Goal: Information Seeking & Learning: Learn about a topic

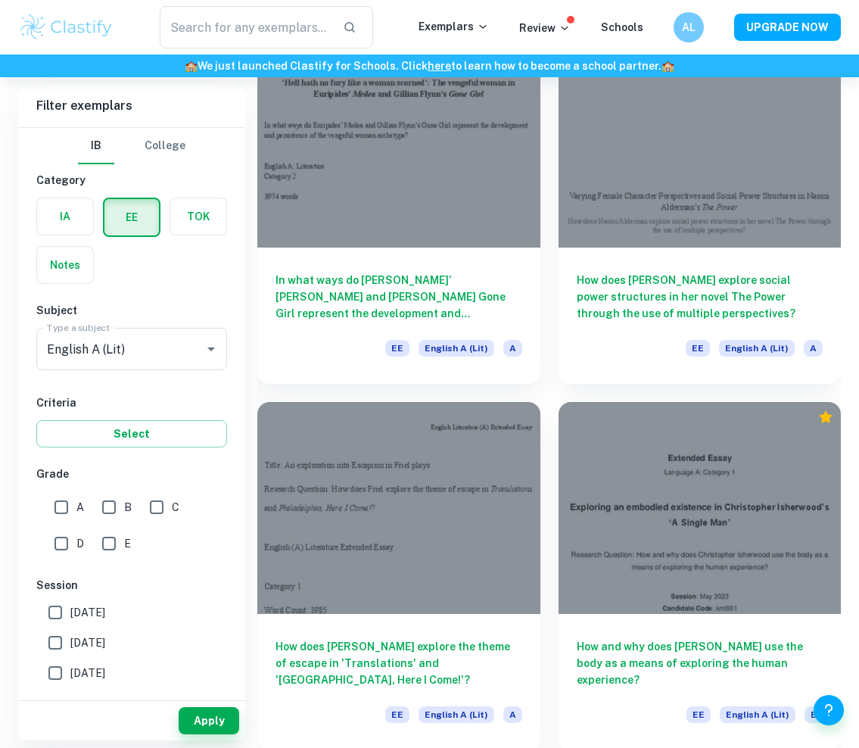
scroll to position [1628, 0]
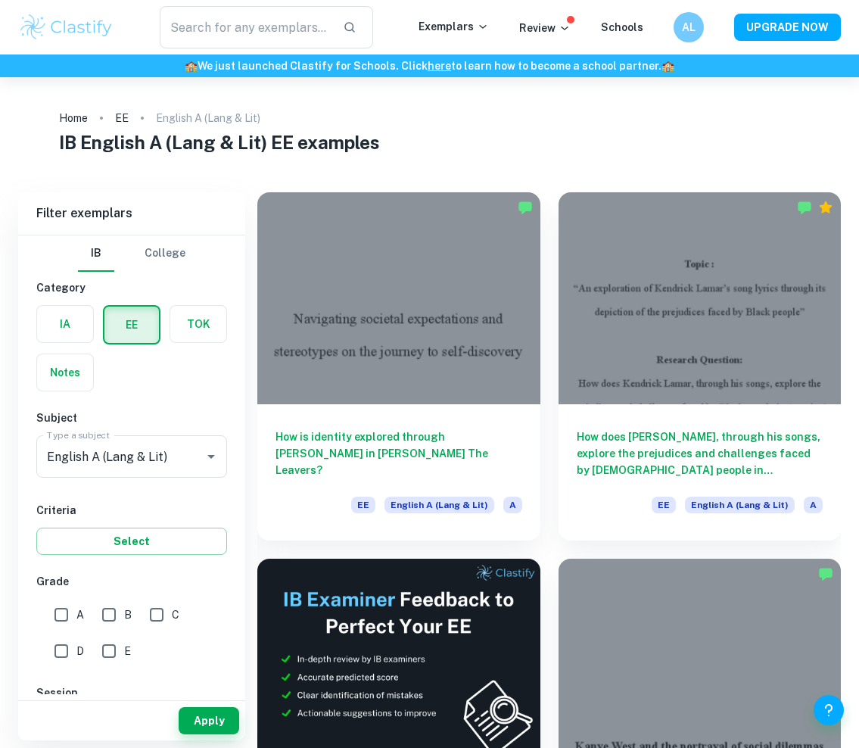
checkbox input "true"
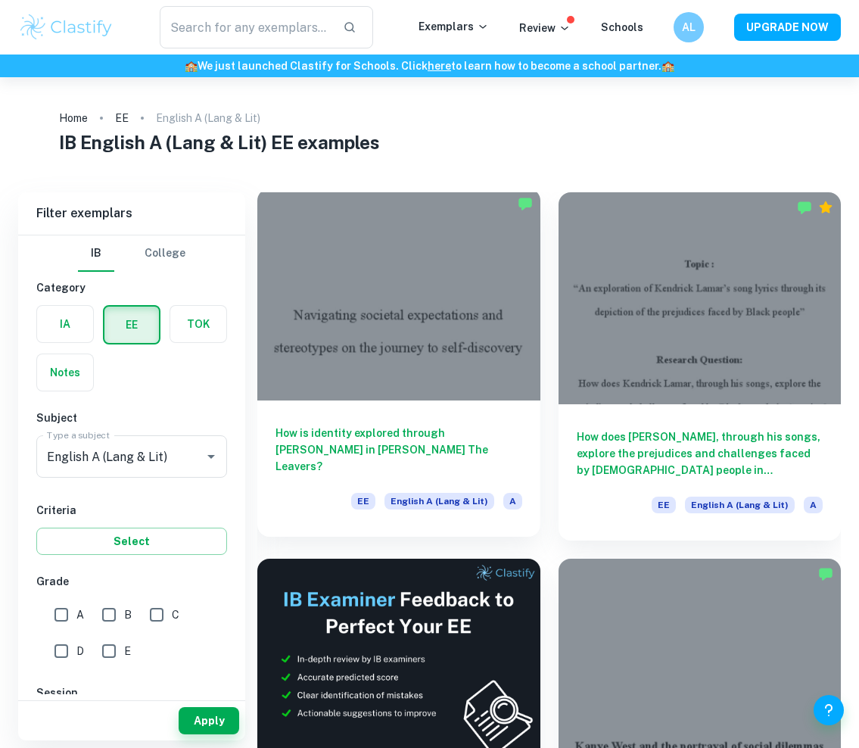
click at [400, 451] on h6 "How is identity explored through [PERSON_NAME] in [PERSON_NAME] The Leavers?" at bounding box center [398, 450] width 247 height 50
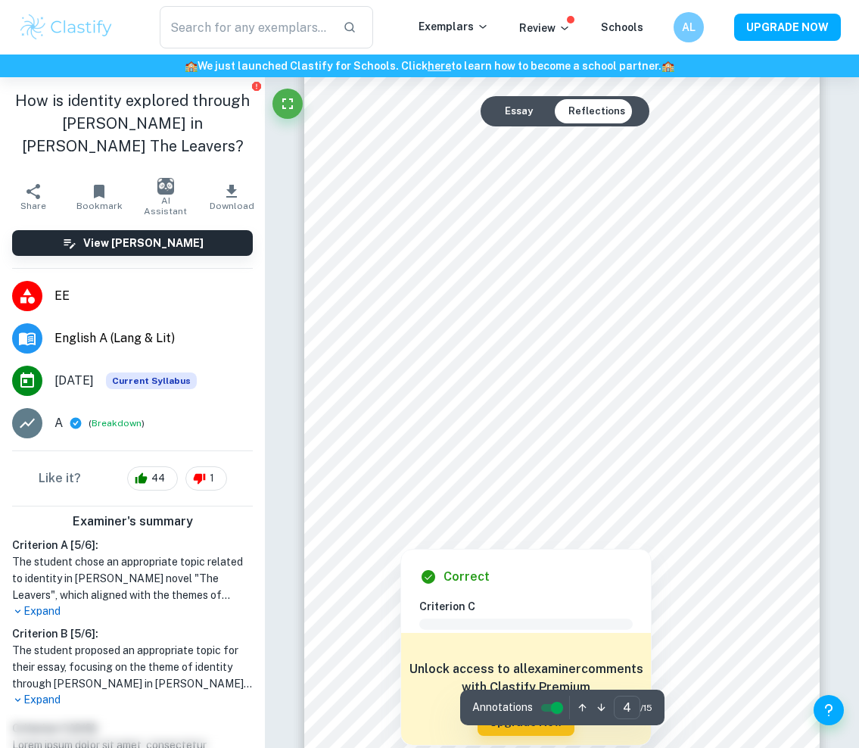
scroll to position [2434, 0]
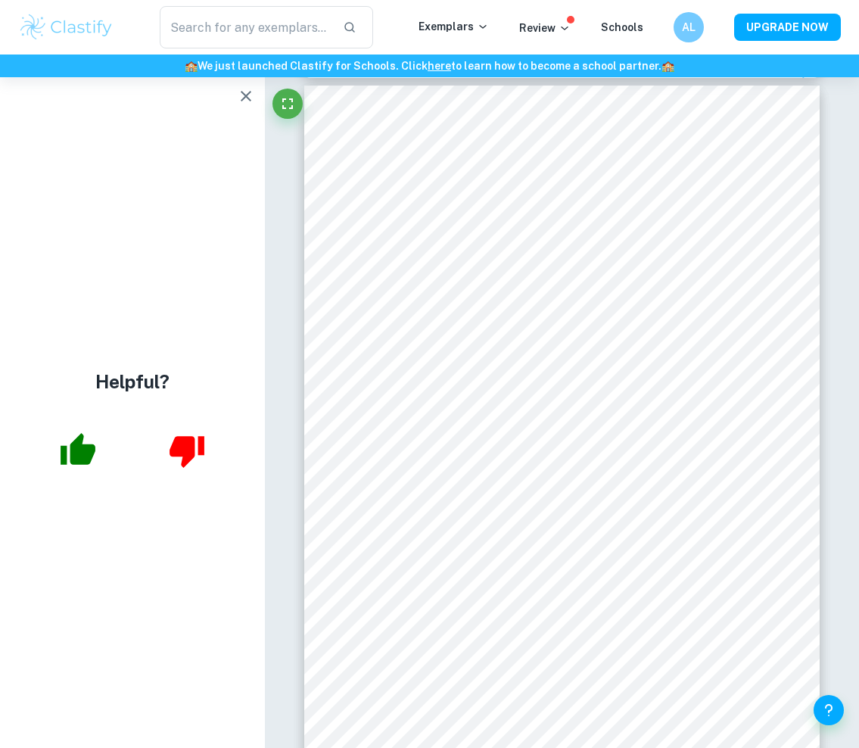
scroll to position [64, 0]
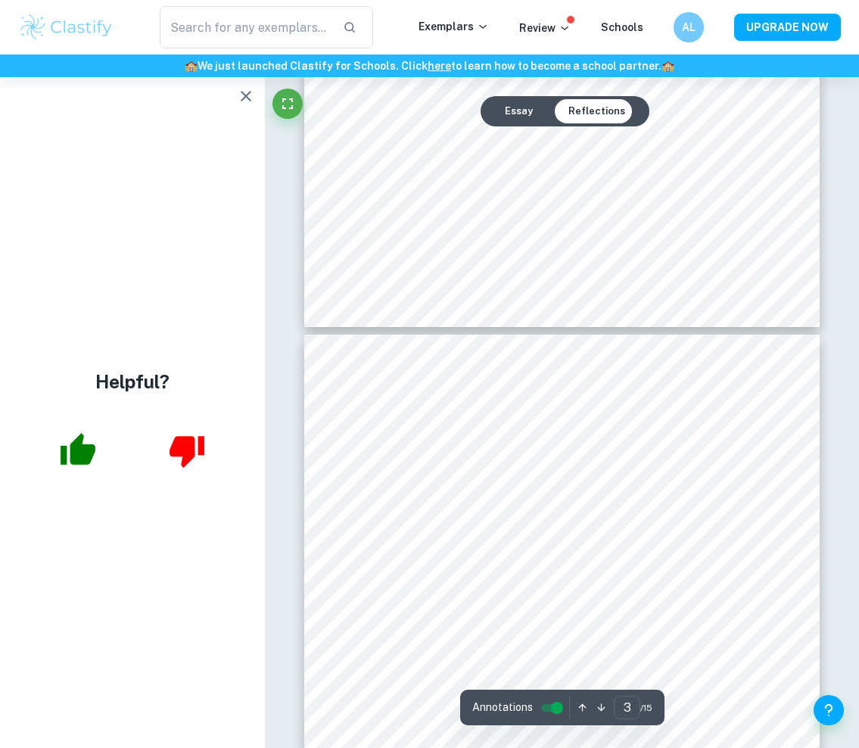
type input "4"
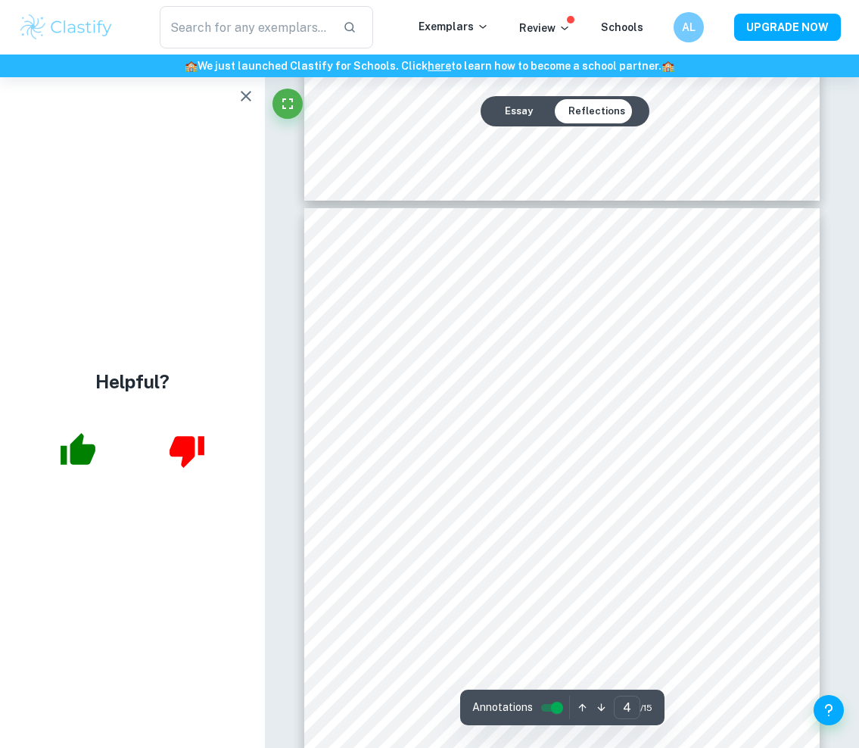
scroll to position [2327, 0]
